Goal: Task Accomplishment & Management: Use online tool/utility

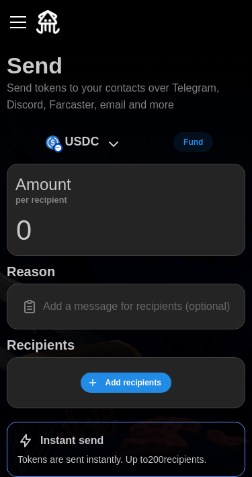
click at [107, 148] on icon at bounding box center [114, 144] width 16 height 16
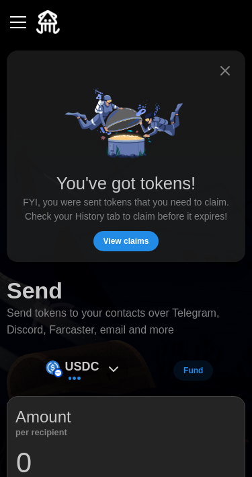
click at [139, 244] on span "View claims" at bounding box center [127, 241] width 46 height 19
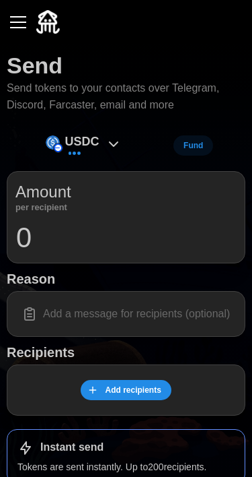
click at [201, 150] on span "Fund" at bounding box center [194, 145] width 20 height 19
click at [108, 148] on icon at bounding box center [114, 144] width 16 height 16
click at [94, 148] on p "USDC" at bounding box center [82, 142] width 34 height 20
click at [112, 147] on icon at bounding box center [114, 144] width 16 height 16
click at [104, 147] on div "USDC" at bounding box center [84, 146] width 90 height 30
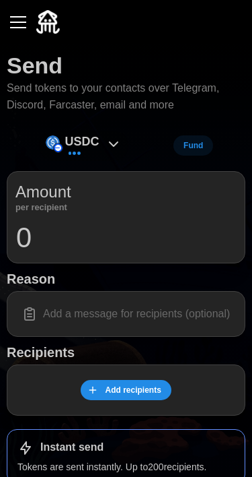
click at [107, 144] on icon at bounding box center [114, 144] width 16 height 16
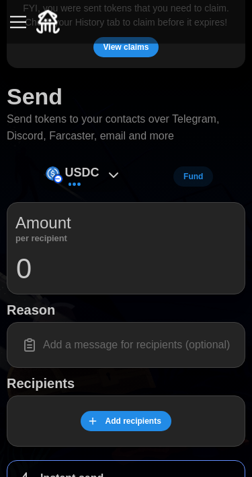
scroll to position [195, 0]
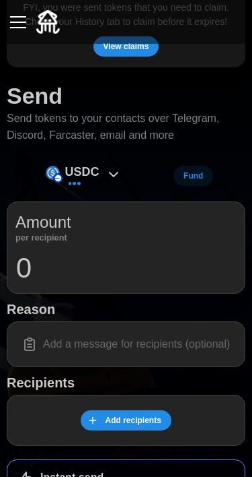
click at [108, 166] on icon at bounding box center [114, 174] width 16 height 16
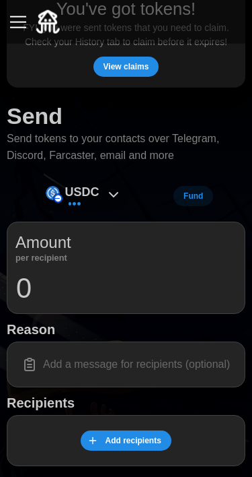
scroll to position [0, 0]
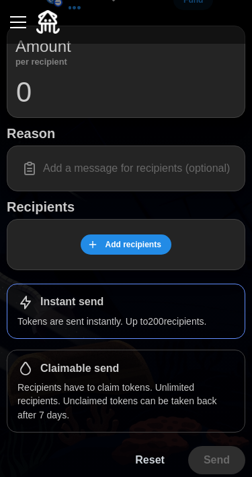
click at [215, 226] on div "Add recipients" at bounding box center [126, 244] width 239 height 51
